Goal: Task Accomplishment & Management: Use online tool/utility

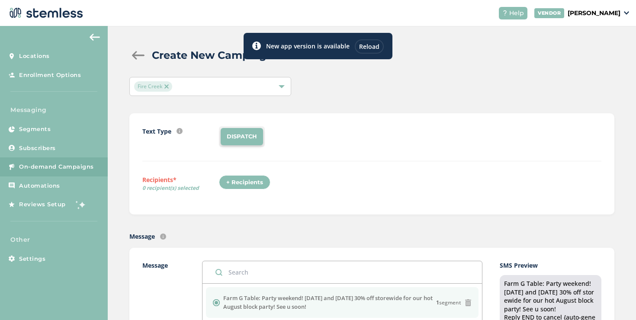
scroll to position [311, 0]
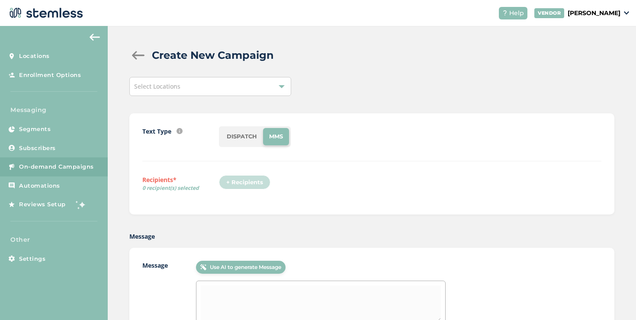
click at [227, 91] on div "Select Locations" at bounding box center [210, 86] width 162 height 19
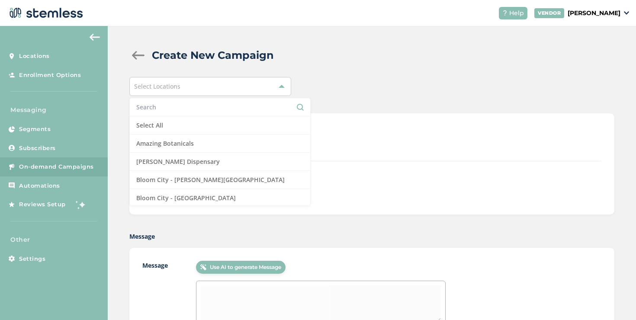
click at [220, 109] on input "text" at bounding box center [219, 107] width 167 height 9
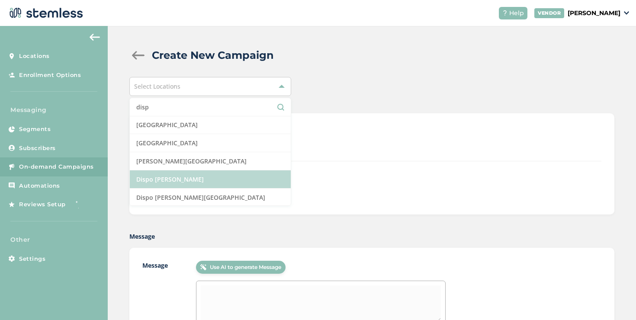
scroll to position [38, 0]
type input "dis"
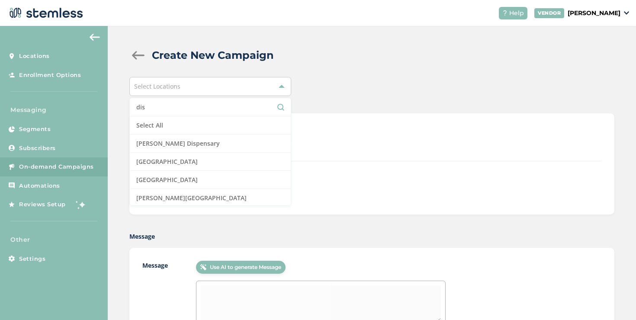
click at [164, 110] on input "dis" at bounding box center [210, 107] width 148 height 9
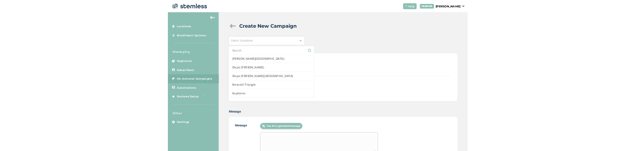
scroll to position [225, 0]
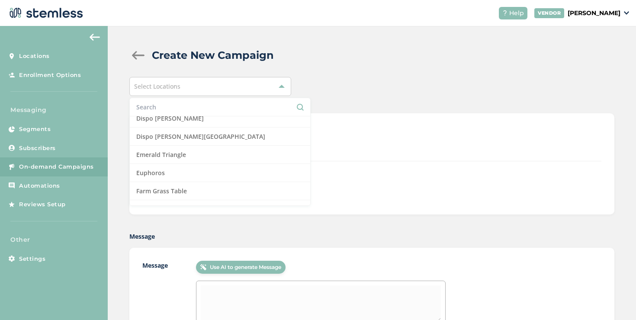
click at [176, 87] on span "Select Locations" at bounding box center [157, 86] width 46 height 8
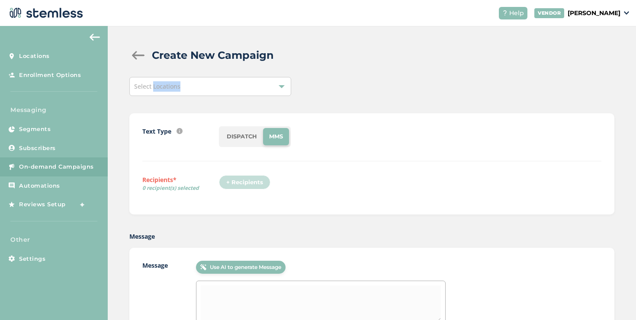
click at [176, 87] on span "Select Locations" at bounding box center [157, 86] width 46 height 8
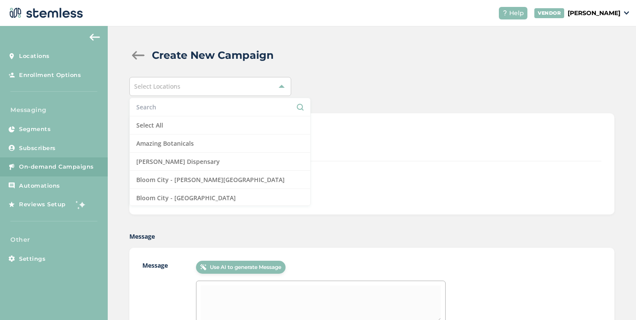
click at [173, 101] on li at bounding box center [220, 107] width 180 height 18
click at [173, 103] on input "text" at bounding box center [219, 107] width 167 height 9
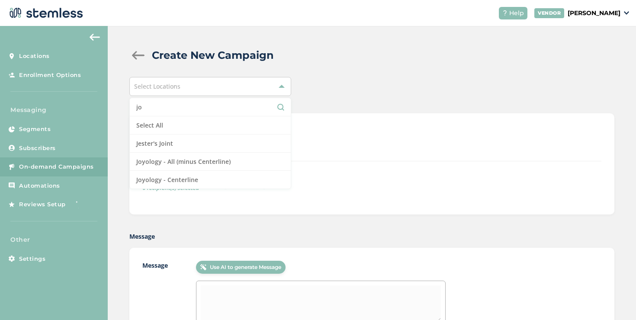
type input "j"
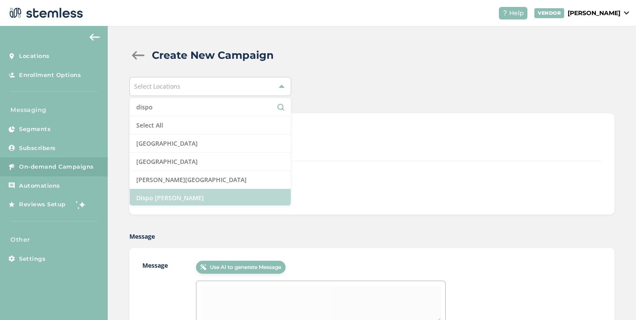
type input "dispo"
click at [187, 194] on li "Dispo [PERSON_NAME]" at bounding box center [210, 198] width 161 height 18
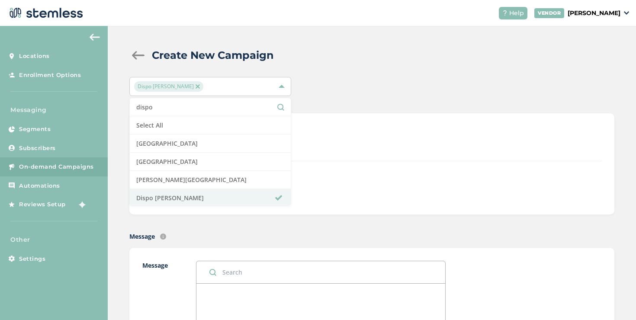
click at [348, 178] on div "+ Recipients" at bounding box center [410, 185] width 383 height 20
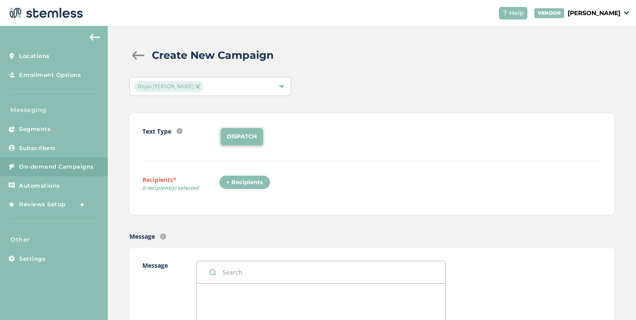
click at [243, 181] on div "+ Recipients" at bounding box center [244, 182] width 51 height 15
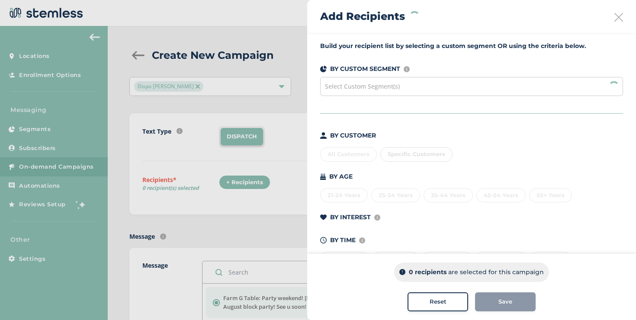
click at [353, 93] on div "Select Custom Segment(s)" at bounding box center [471, 86] width 303 height 19
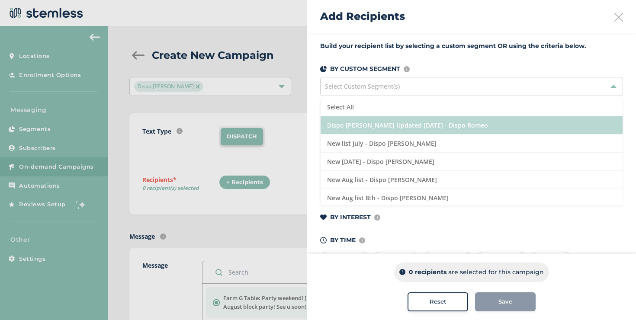
click at [350, 122] on li "Dispo [PERSON_NAME] Updated [DATE] - Dispo Romeo" at bounding box center [472, 125] width 302 height 18
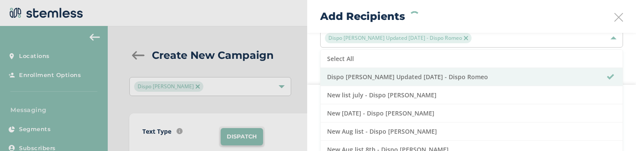
scroll to position [49, 0]
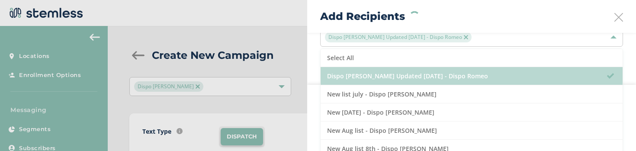
click at [375, 79] on li "Dispo [PERSON_NAME] Updated [DATE] - Dispo Romeo" at bounding box center [472, 76] width 302 height 18
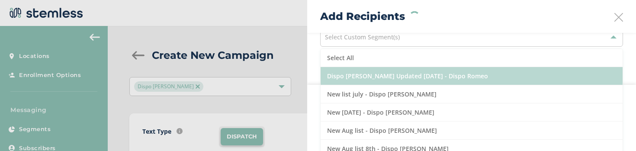
click at [375, 79] on li "Dispo [PERSON_NAME] Updated [DATE] - Dispo Romeo" at bounding box center [472, 76] width 302 height 18
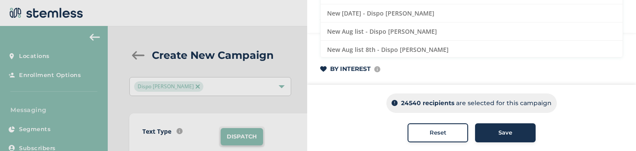
scroll to position [8, 0]
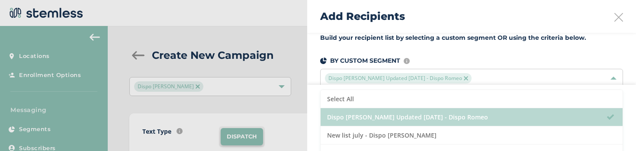
click at [402, 116] on li "Dispo [PERSON_NAME] Updated [DATE] - Dispo Romeo" at bounding box center [472, 117] width 302 height 18
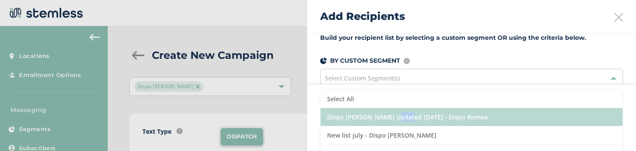
click at [402, 116] on li "Dispo [PERSON_NAME] Updated [DATE] - Dispo Romeo" at bounding box center [472, 117] width 302 height 18
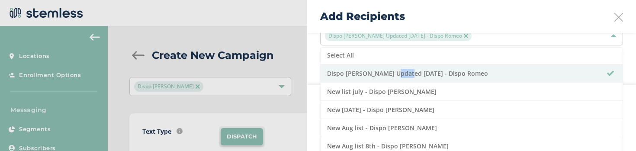
scroll to position [168, 0]
